Goal: Task Accomplishment & Management: Use online tool/utility

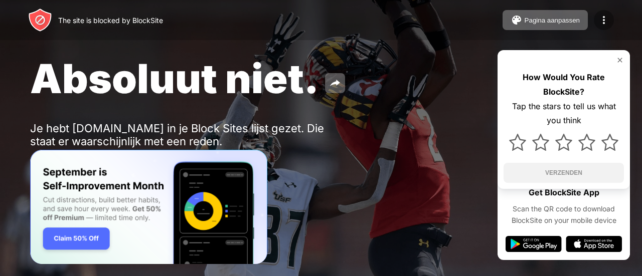
click at [602, 16] on img at bounding box center [604, 20] width 12 height 12
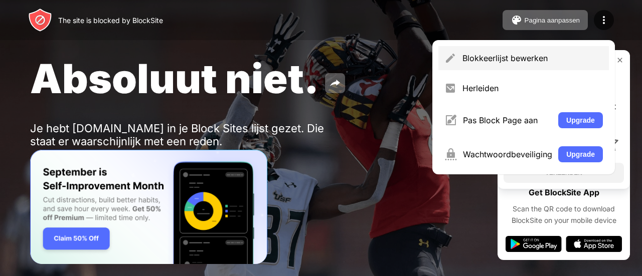
click at [478, 68] on div "Blokkeerlijst bewerken" at bounding box center [523, 58] width 170 height 24
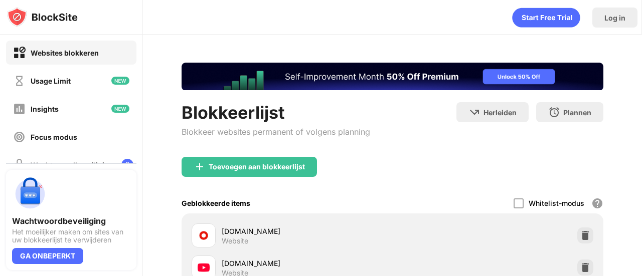
scroll to position [88, 0]
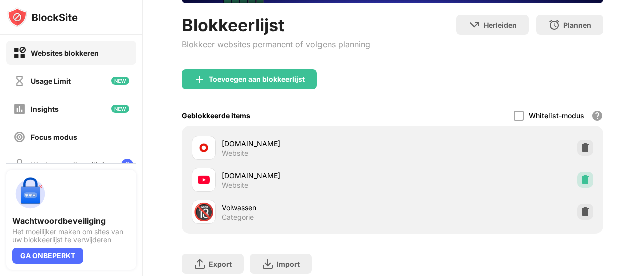
click at [582, 172] on div at bounding box center [585, 180] width 16 height 16
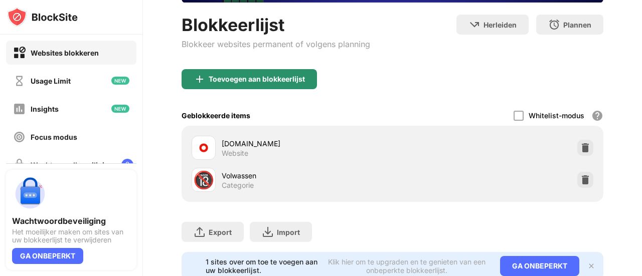
scroll to position [0, 0]
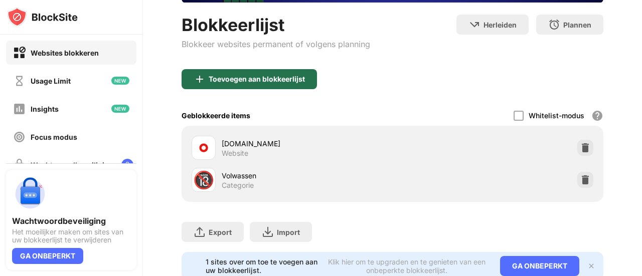
click at [281, 69] on div "Toevoegen aan blokkeerlijst" at bounding box center [249, 79] width 135 height 20
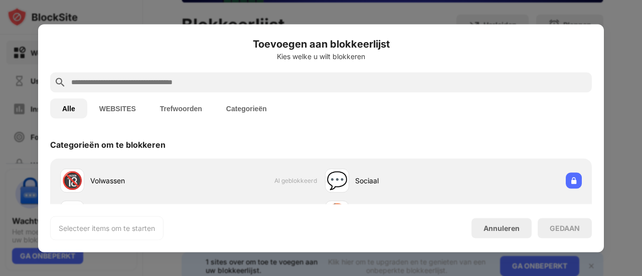
click at [261, 80] on input "text" at bounding box center [328, 82] width 517 height 12
paste input "**********"
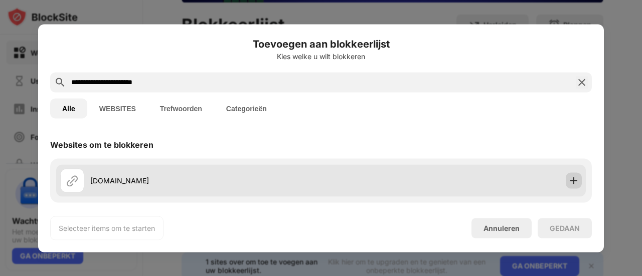
type input "**********"
click at [573, 178] on div at bounding box center [574, 180] width 16 height 16
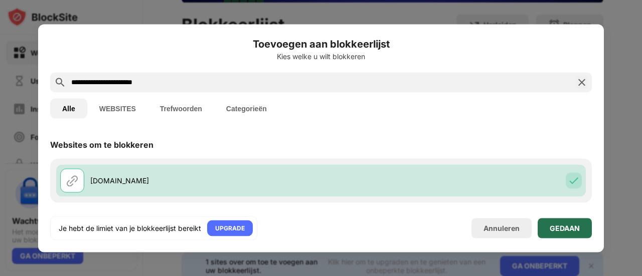
click at [568, 224] on div "GEDAAN" at bounding box center [565, 228] width 30 height 8
